Goal: Task Accomplishment & Management: Use online tool/utility

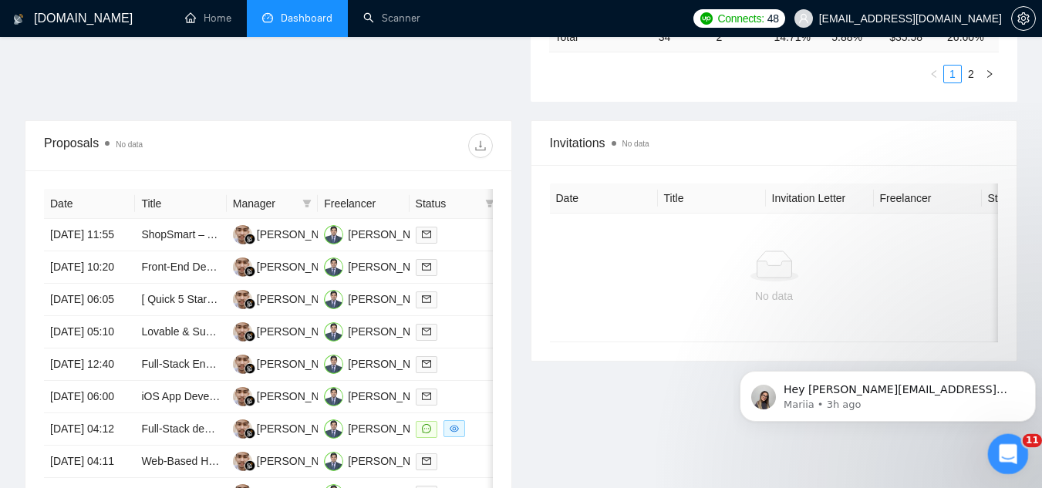
click at [1000, 453] on icon "Open Intercom Messenger" at bounding box center [1006, 452] width 25 height 25
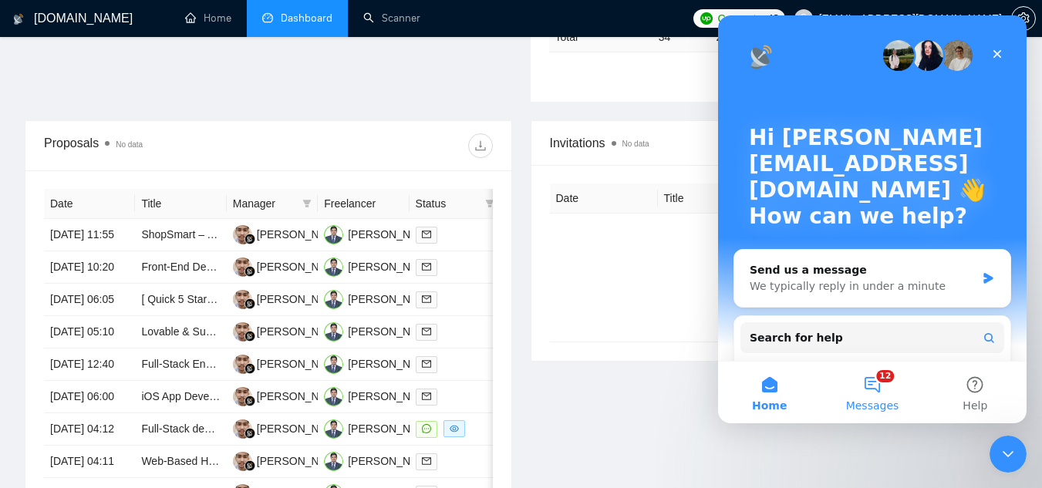
click at [873, 400] on span "Messages" at bounding box center [872, 405] width 53 height 11
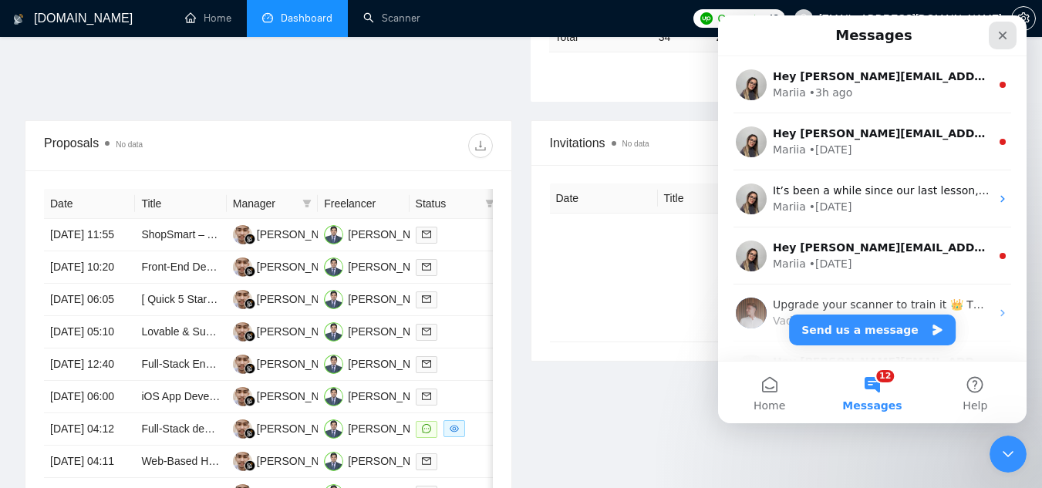
click at [994, 39] on div "Close" at bounding box center [1003, 36] width 28 height 28
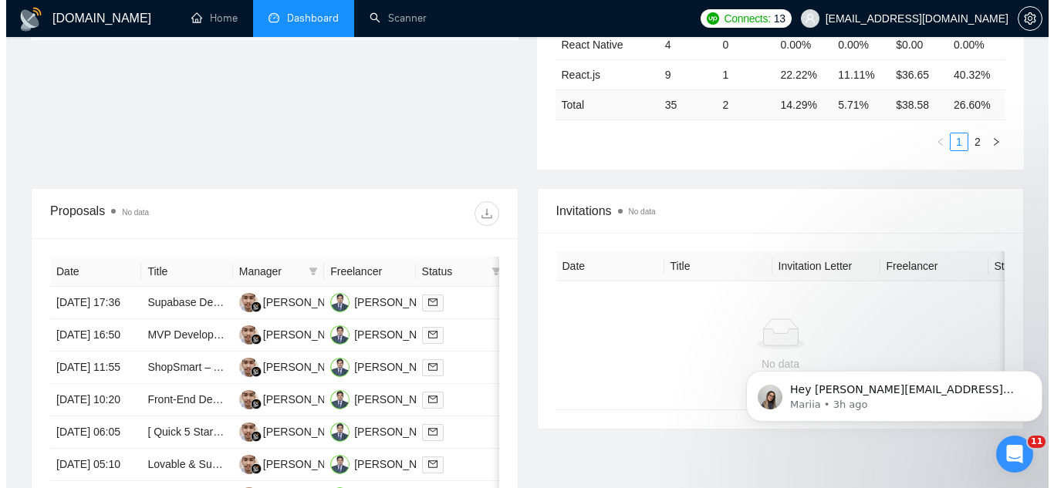
scroll to position [463, 0]
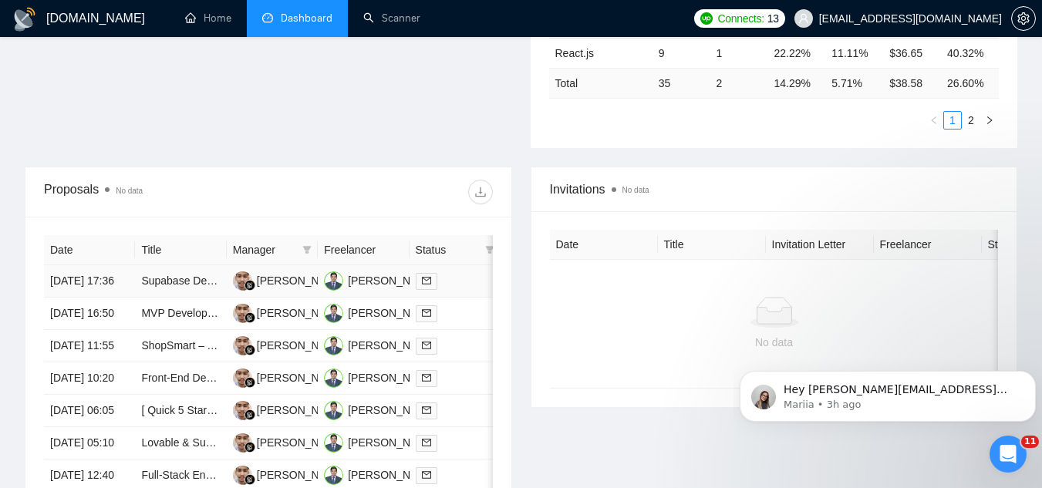
click at [202, 298] on td "Supabase Developer for MVP" at bounding box center [180, 281] width 91 height 32
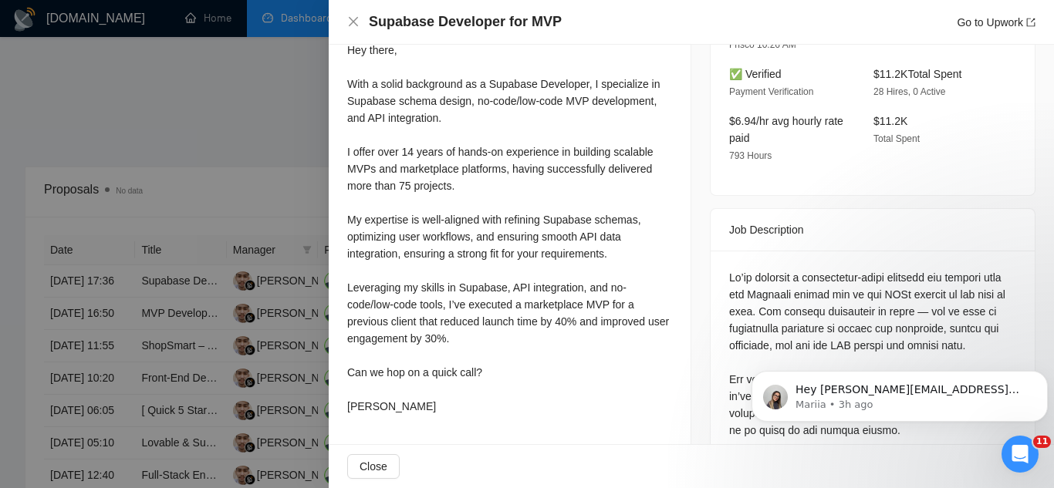
click at [224, 108] on div at bounding box center [527, 244] width 1054 height 488
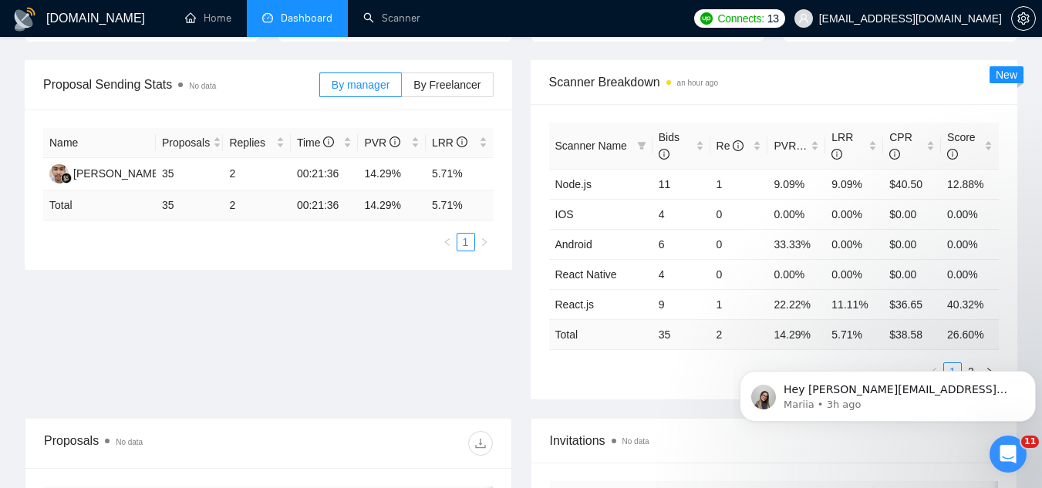
scroll to position [0, 0]
